Goal: Navigation & Orientation: Find specific page/section

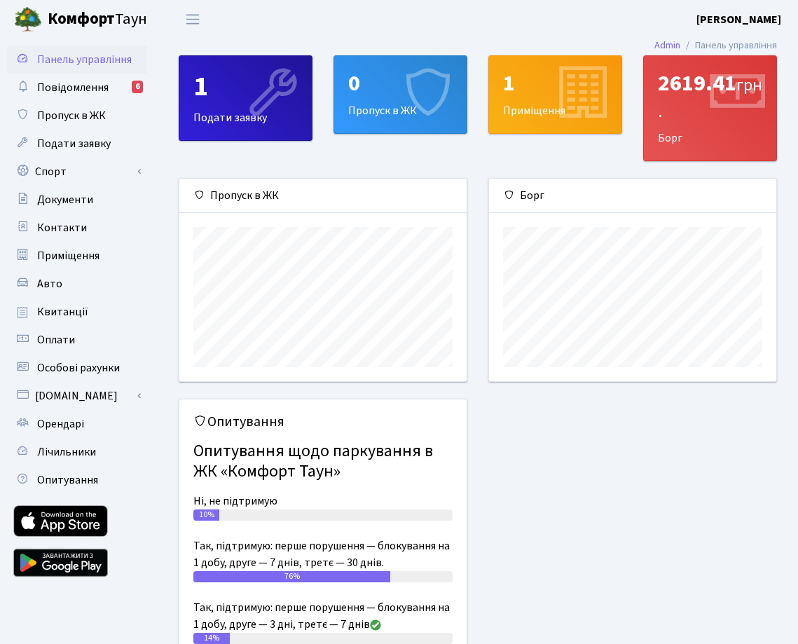
scroll to position [203, 287]
click at [128, 86] on link "Повідомлення 6" at bounding box center [77, 88] width 140 height 28
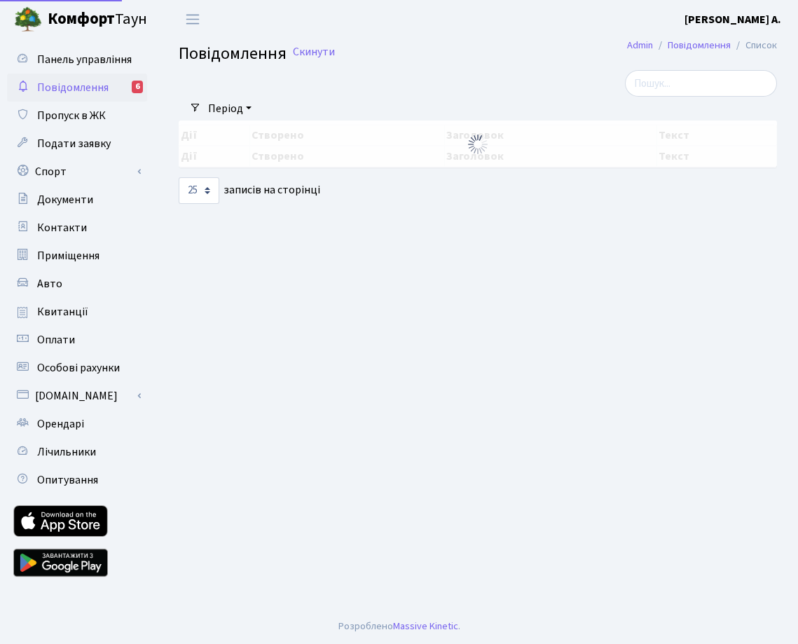
select select "25"
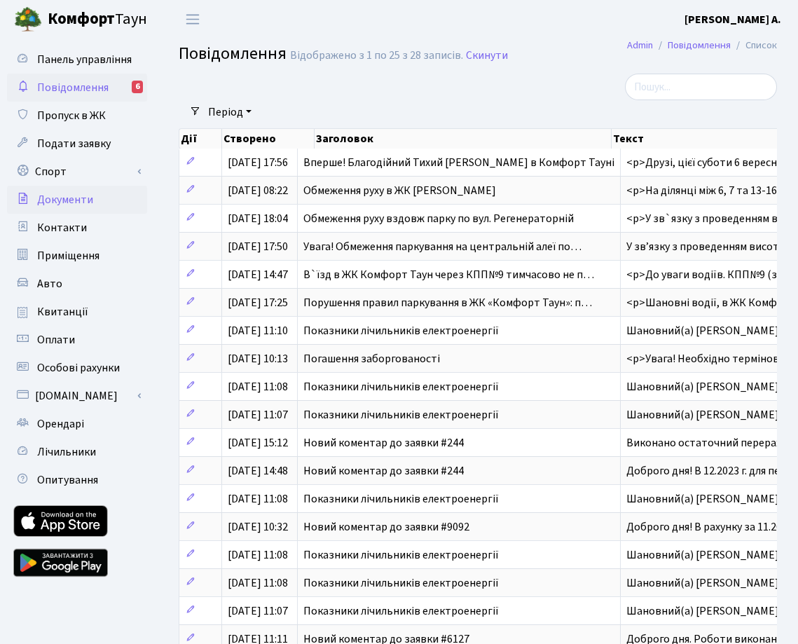
click at [100, 197] on link "Документи" at bounding box center [77, 200] width 140 height 28
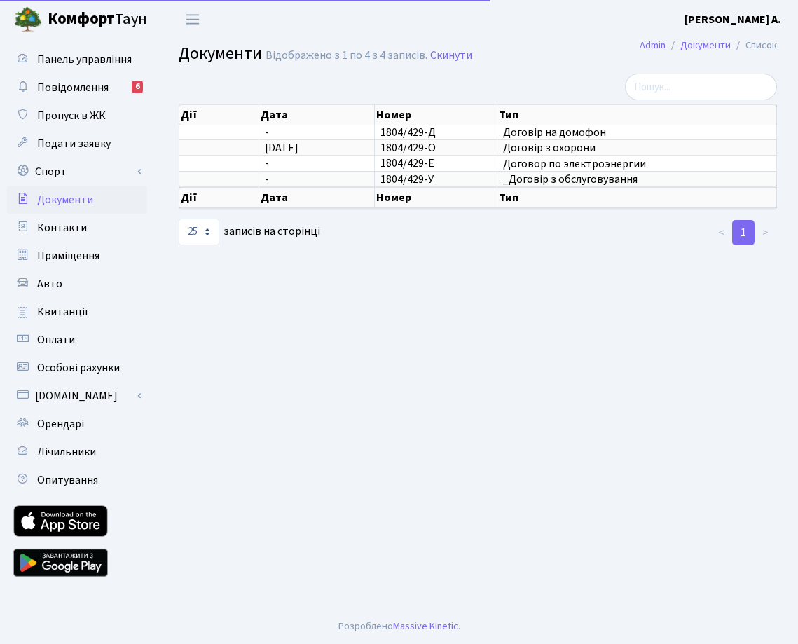
select select "25"
click at [97, 222] on link "Контакти" at bounding box center [77, 228] width 140 height 28
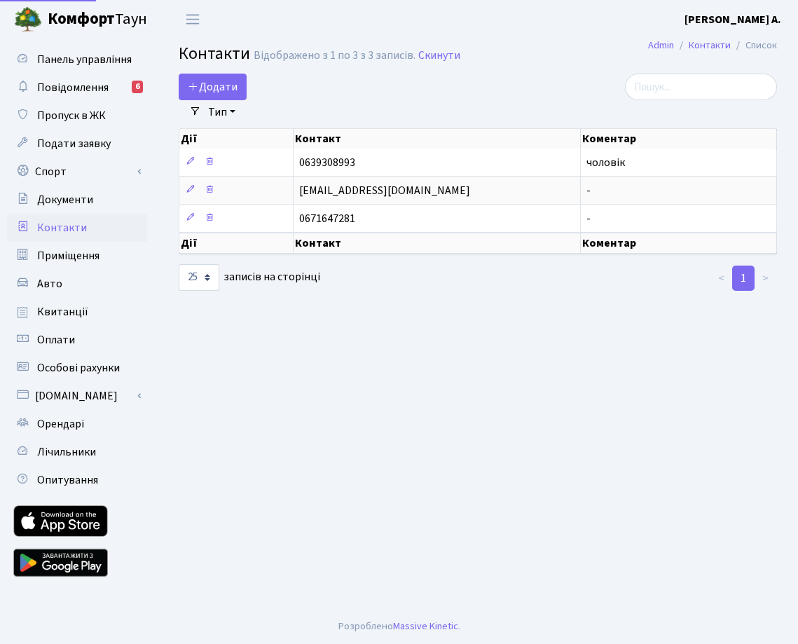
select select "25"
click at [95, 259] on span "Приміщення" at bounding box center [68, 255] width 62 height 15
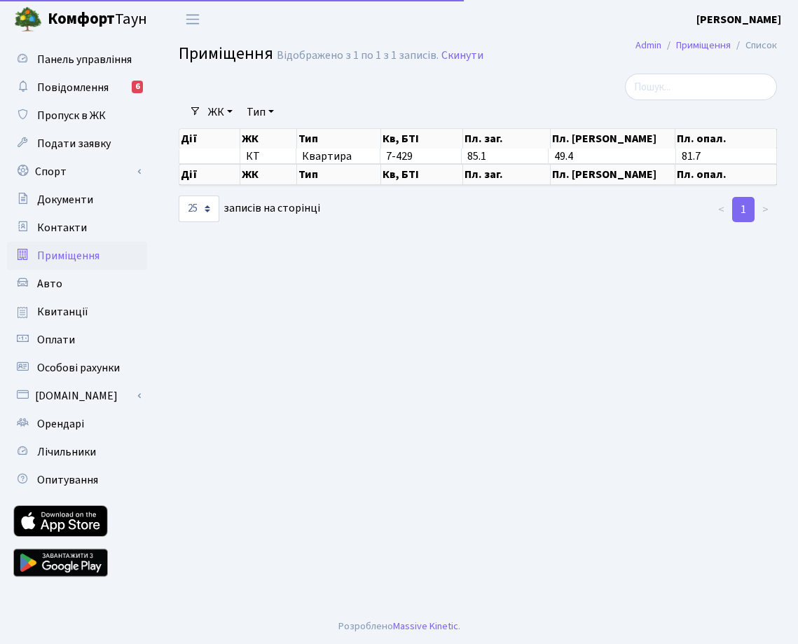
select select "25"
